Goal: Task Accomplishment & Management: Manage account settings

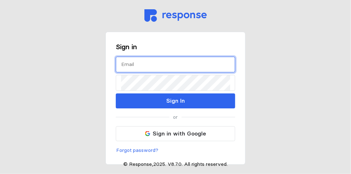
click at [130, 65] on input "text" at bounding box center [175, 64] width 109 height 15
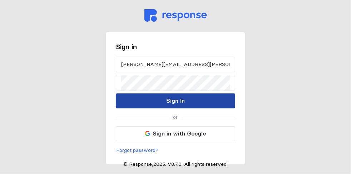
click at [169, 104] on p "Sign In" at bounding box center [175, 100] width 19 height 9
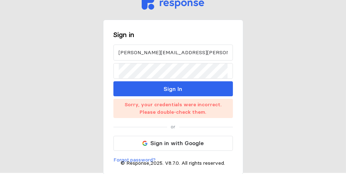
scroll to position [1, 0]
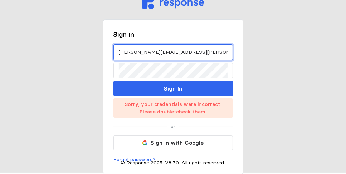
click at [121, 53] on input "[PERSON_NAME][EMAIL_ADDRESS][PERSON_NAME][DOMAIN_NAME]" at bounding box center [173, 52] width 109 height 15
type input "Cathy.cowden@caddosheriff.org"
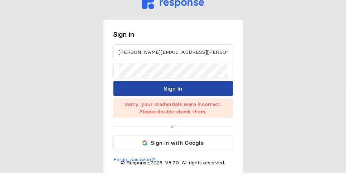
click at [177, 88] on p "Sign In" at bounding box center [173, 88] width 19 height 9
click at [173, 89] on p "Sign In" at bounding box center [173, 88] width 19 height 9
click at [177, 90] on p "Sign In" at bounding box center [173, 88] width 19 height 9
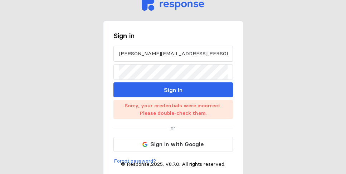
scroll to position [1, 0]
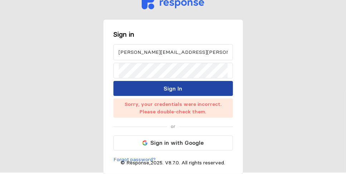
click at [159, 90] on button "Sign In" at bounding box center [172, 88] width 119 height 15
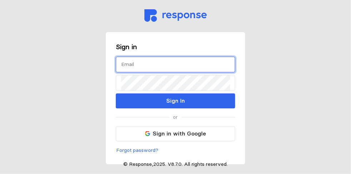
click at [125, 67] on input "text" at bounding box center [175, 64] width 109 height 15
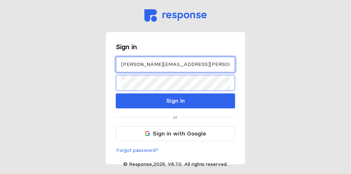
type input "cathy.cowden@caddosheriff.org"
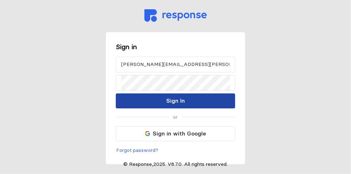
click at [159, 106] on button "Sign In" at bounding box center [175, 101] width 119 height 15
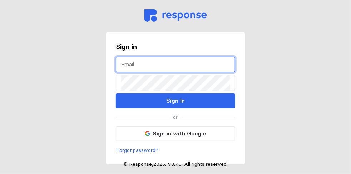
click at [129, 68] on input "text" at bounding box center [175, 64] width 109 height 15
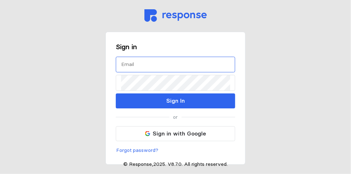
drag, startPoint x: 120, startPoint y: 66, endPoint x: 128, endPoint y: 63, distance: 8.5
click at [121, 65] on div at bounding box center [175, 65] width 119 height 16
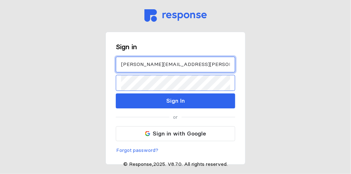
type input "cathy.cowden@caddosheriff.org"
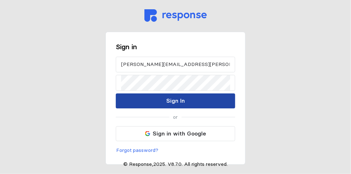
click at [152, 100] on button "Sign In" at bounding box center [175, 101] width 119 height 15
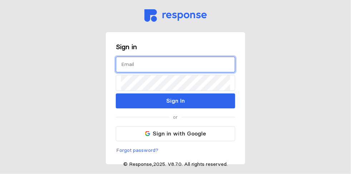
drag, startPoint x: 126, startPoint y: 65, endPoint x: 157, endPoint y: 64, distance: 30.7
click at [127, 65] on input "text" at bounding box center [175, 64] width 109 height 15
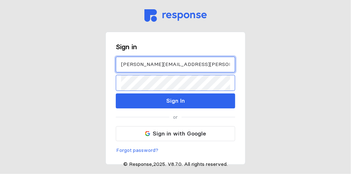
type input "[PERSON_NAME][EMAIL_ADDRESS][PERSON_NAME][DOMAIN_NAME]"
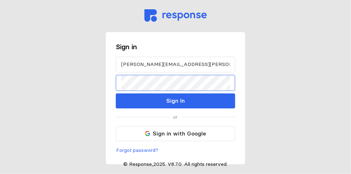
click at [121, 91] on div "[PERSON_NAME][EMAIL_ADDRESS][PERSON_NAME][DOMAIN_NAME] Sign In" at bounding box center [175, 83] width 119 height 52
click at [120, 86] on div at bounding box center [175, 83] width 119 height 16
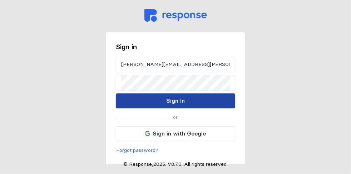
click at [173, 104] on p "Sign In" at bounding box center [175, 100] width 19 height 9
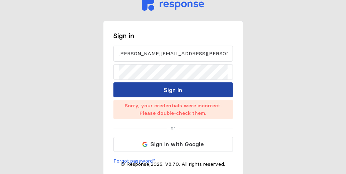
click at [170, 93] on p "Sign In" at bounding box center [173, 90] width 19 height 9
click at [170, 91] on p "Sign In" at bounding box center [173, 90] width 19 height 9
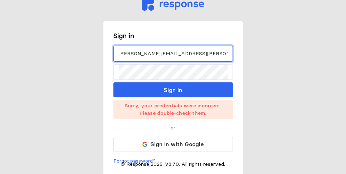
click at [121, 54] on input "Cathy.cowden@caddosheriff.org" at bounding box center [173, 53] width 109 height 15
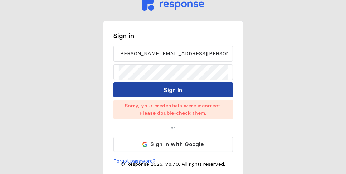
click at [163, 93] on button "Sign In" at bounding box center [172, 90] width 119 height 15
click at [164, 91] on p "Sign In" at bounding box center [173, 90] width 19 height 9
click at [164, 90] on p "Sign In" at bounding box center [173, 90] width 19 height 9
click at [139, 90] on button "Sign In" at bounding box center [172, 90] width 119 height 15
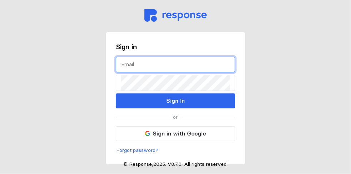
click at [129, 68] on input "text" at bounding box center [175, 64] width 109 height 15
type input "[PERSON_NAME][EMAIL_ADDRESS][PERSON_NAME][DOMAIN_NAME]"
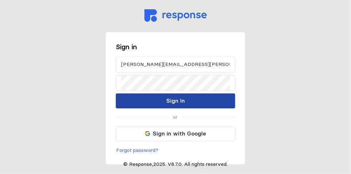
click at [173, 102] on p "Sign In" at bounding box center [175, 100] width 19 height 9
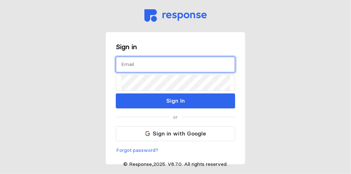
drag, startPoint x: 129, startPoint y: 64, endPoint x: 133, endPoint y: 61, distance: 4.1
click at [131, 61] on input "text" at bounding box center [175, 64] width 109 height 15
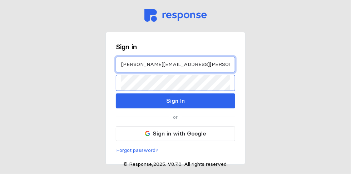
type input "[PERSON_NAME][EMAIL_ADDRESS][PERSON_NAME][DOMAIN_NAME]"
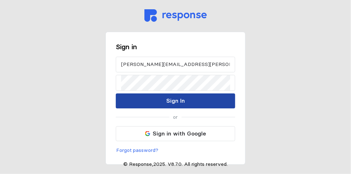
click at [177, 105] on p "Sign In" at bounding box center [175, 100] width 19 height 9
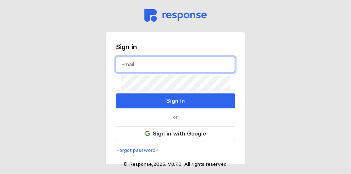
click at [126, 63] on input "text" at bounding box center [175, 64] width 109 height 15
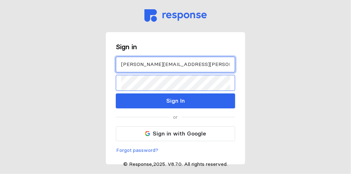
type input "[PERSON_NAME][EMAIL_ADDRESS][PERSON_NAME][DOMAIN_NAME]"
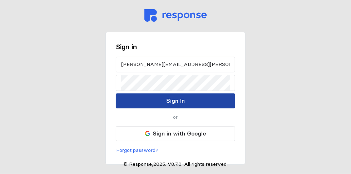
click at [187, 95] on button "Sign In" at bounding box center [175, 101] width 119 height 15
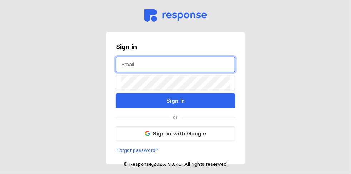
click at [131, 67] on input "text" at bounding box center [175, 64] width 109 height 15
type input "[PERSON_NAME][EMAIL_ADDRESS][PERSON_NAME][DOMAIN_NAME]"
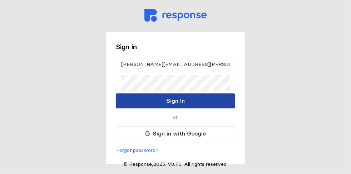
click at [156, 100] on button "Sign In" at bounding box center [175, 101] width 119 height 15
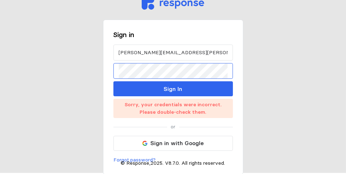
scroll to position [1, 0]
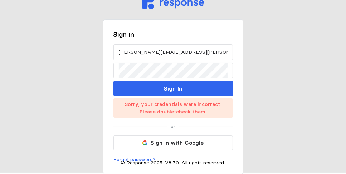
drag, startPoint x: 173, startPoint y: 129, endPoint x: 189, endPoint y: 102, distance: 30.8
